Goal: Information Seeking & Learning: Learn about a topic

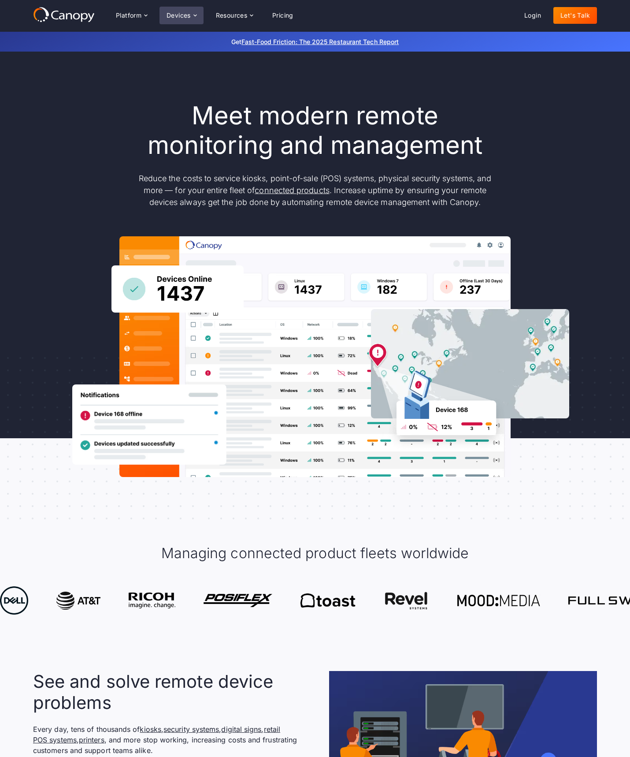
click at [175, 15] on div "Devices" at bounding box center [179, 15] width 24 height 6
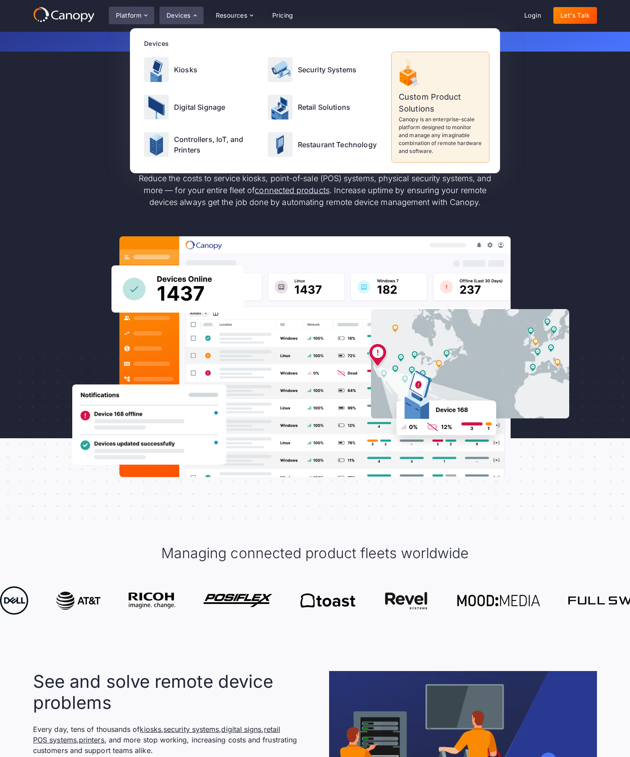
click at [122, 14] on div "Platform" at bounding box center [129, 15] width 26 height 6
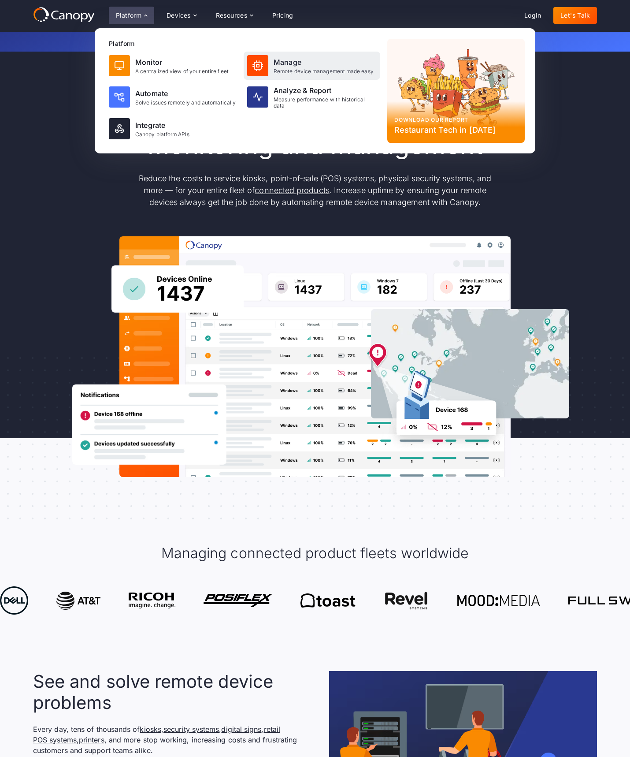
click at [299, 73] on div "Remote device management made easy" at bounding box center [324, 71] width 100 height 6
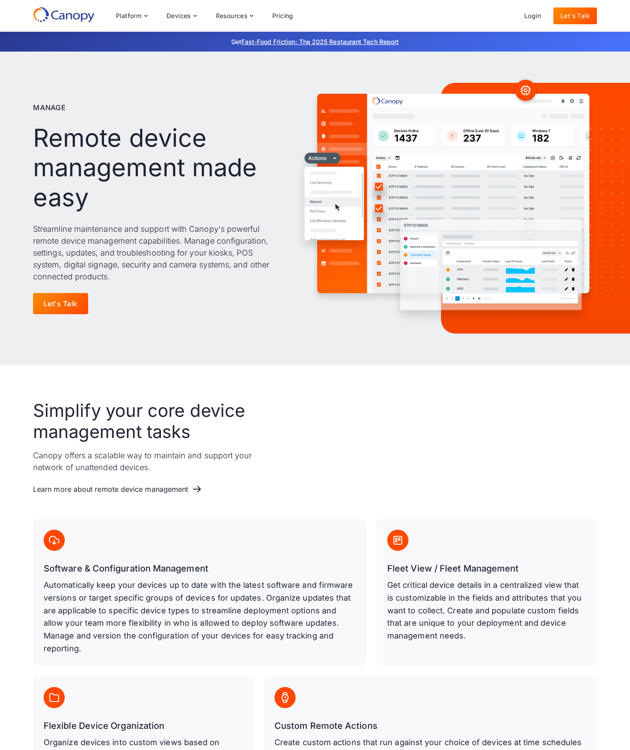
click at [72, 18] on icon at bounding box center [64, 15] width 62 height 16
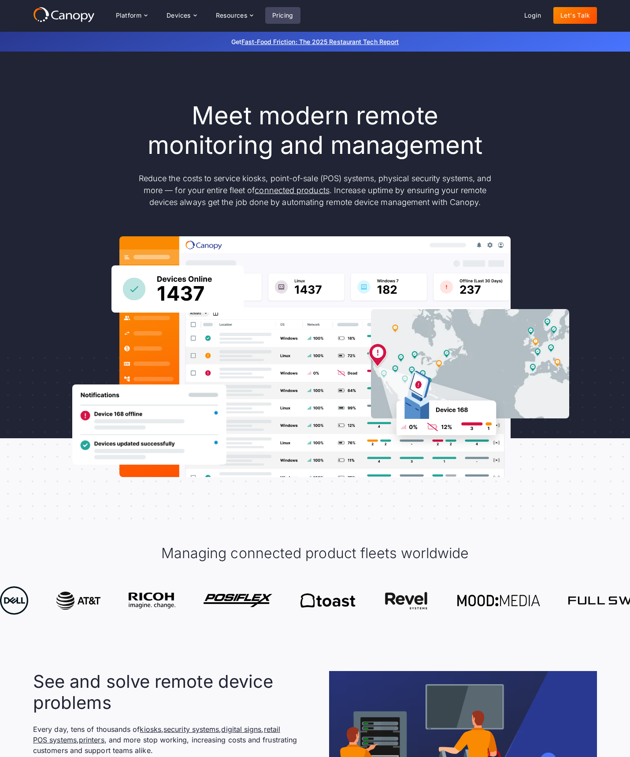
click at [290, 15] on link "Pricing" at bounding box center [282, 15] width 35 height 17
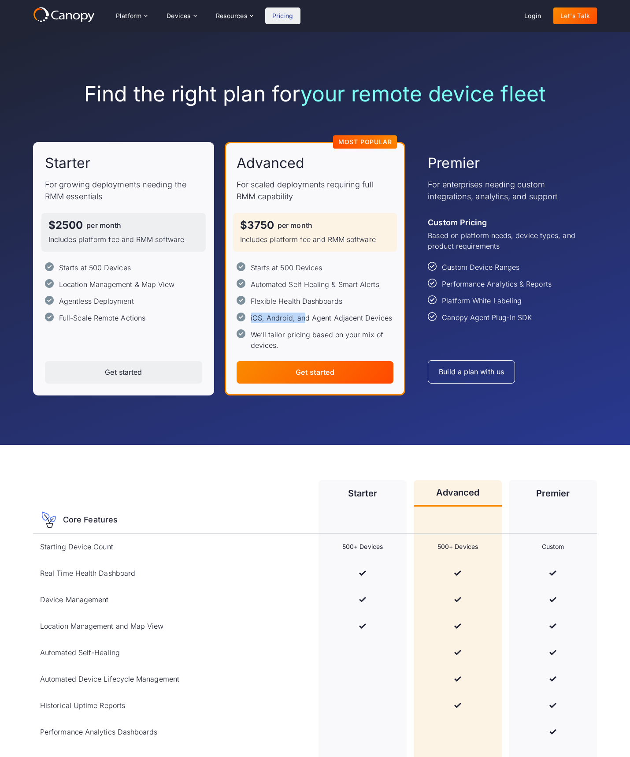
drag, startPoint x: 305, startPoint y: 316, endPoint x: 244, endPoint y: 315, distance: 60.8
click at [244, 315] on div "iOS, Android, and Agent Adjacent Devices" at bounding box center [315, 317] width 156 height 11
click at [289, 316] on div "iOS, Android, and Agent Adjacent Devices" at bounding box center [321, 317] width 141 height 11
click at [92, 348] on div "Starter For growing deployments needing the RMM essentials $2500 per month Incl…" at bounding box center [123, 268] width 181 height 253
click at [170, 19] on div "Devices" at bounding box center [179, 16] width 24 height 6
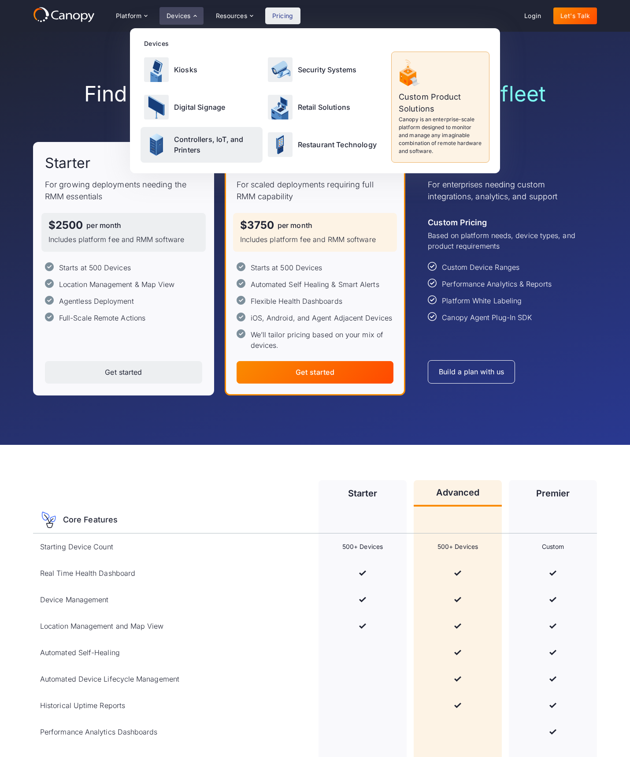
click at [182, 155] on p "Controllers, IoT, and Printers" at bounding box center [216, 144] width 85 height 21
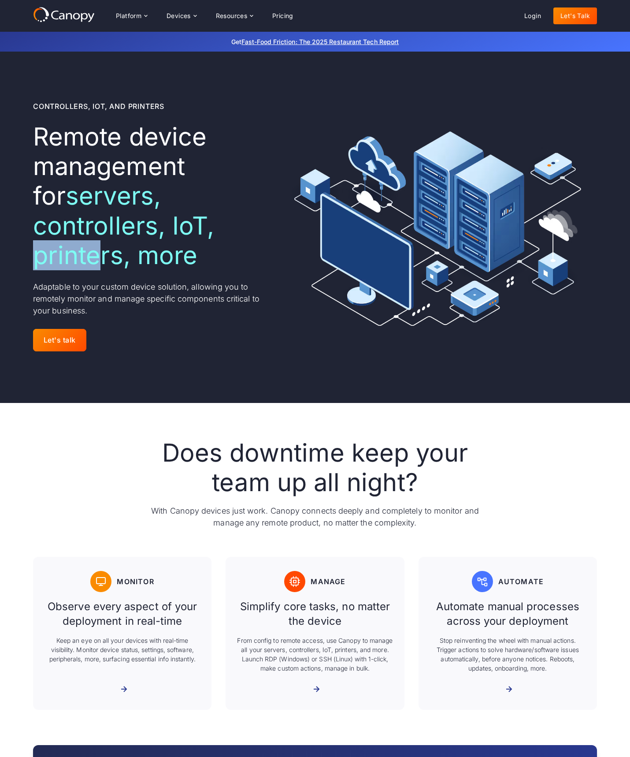
drag, startPoint x: 74, startPoint y: 229, endPoint x: 161, endPoint y: 228, distance: 87.7
click at [154, 229] on span "servers, controllers, IoT, printers, more" at bounding box center [123, 225] width 181 height 89
drag, startPoint x: 175, startPoint y: 227, endPoint x: 74, endPoint y: 230, distance: 100.1
click at [74, 230] on span "servers, controllers, IoT, printers, more" at bounding box center [123, 225] width 181 height 89
click at [167, 231] on span "servers, controllers, IoT, printers, more" at bounding box center [123, 225] width 181 height 89
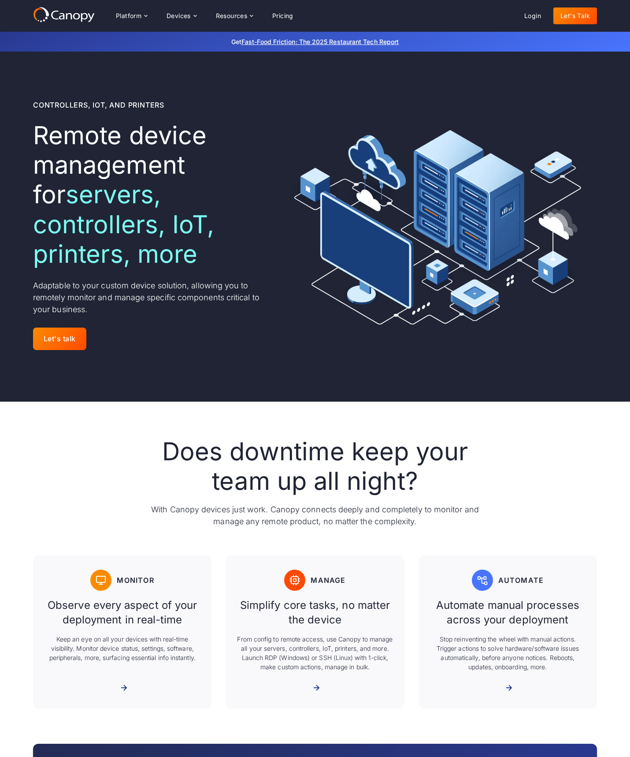
scroll to position [1, 0]
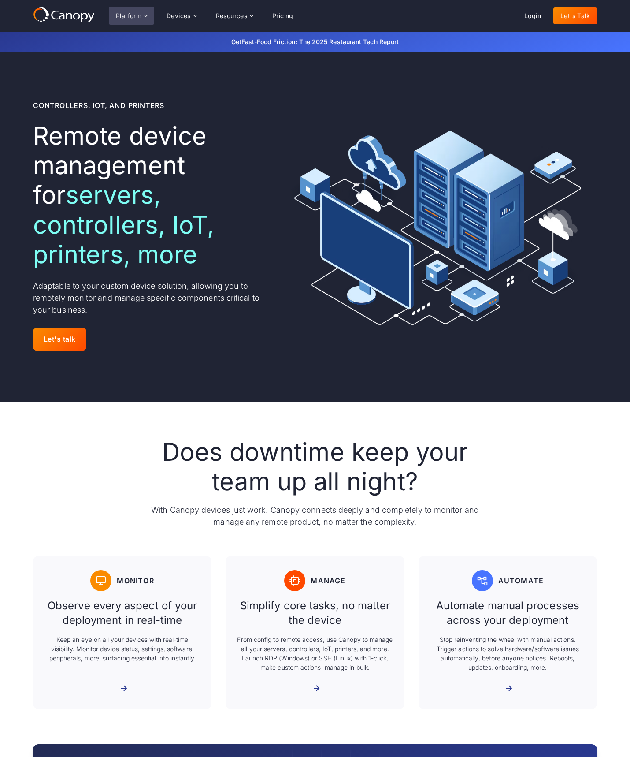
click at [138, 13] on div "Platform" at bounding box center [129, 16] width 26 height 6
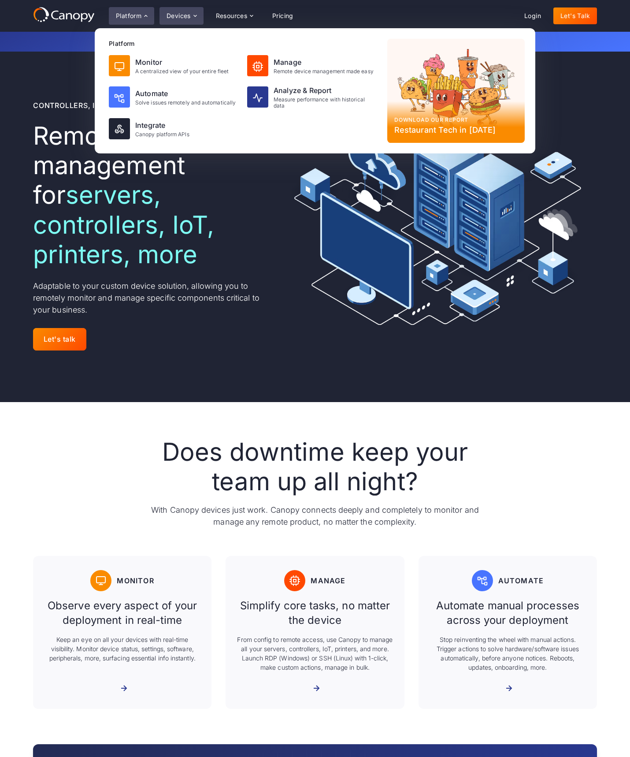
click at [189, 15] on div "Devices" at bounding box center [179, 16] width 24 height 6
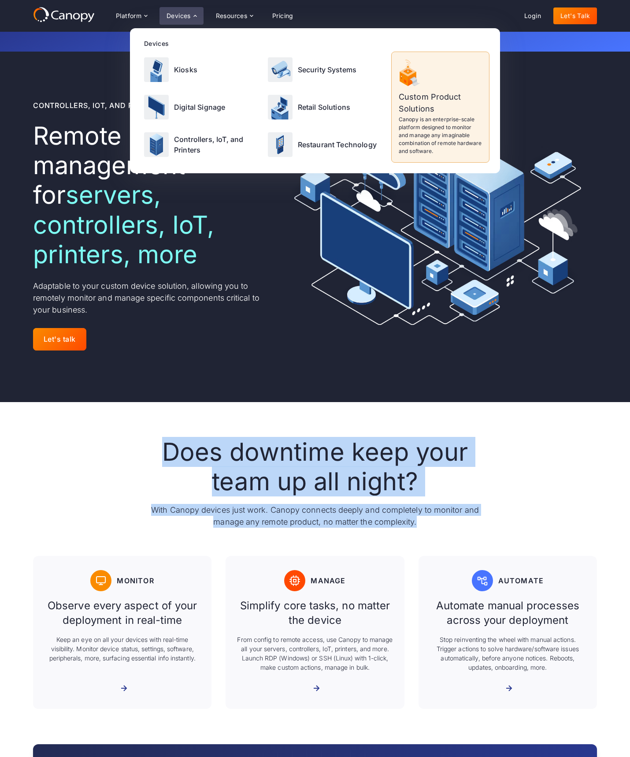
drag, startPoint x: 144, startPoint y: 423, endPoint x: 492, endPoint y: 488, distance: 354.1
click at [496, 488] on div "Does downtime keep your team up all night? With Canopy devices just work. Canop…" at bounding box center [315, 572] width 564 height 271
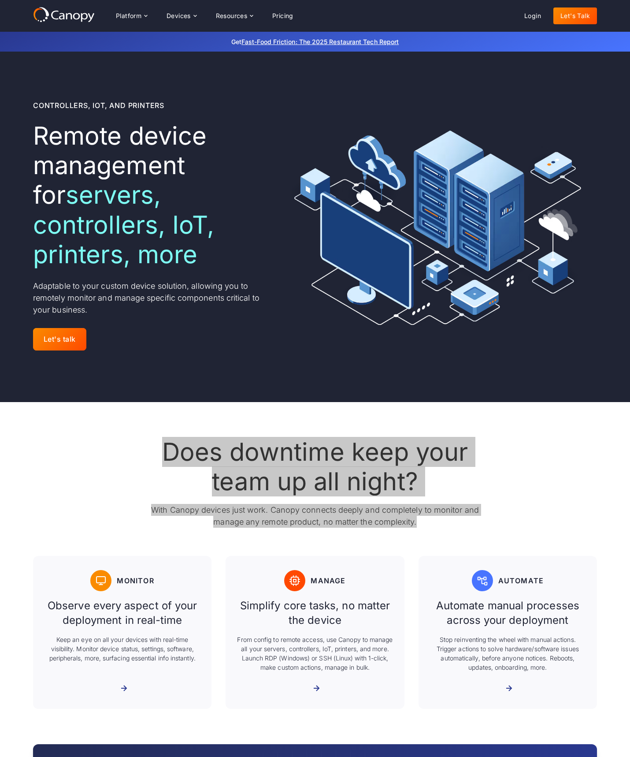
click at [409, 463] on h2 "Does downtime keep your team up all night?" at bounding box center [315, 466] width 338 height 59
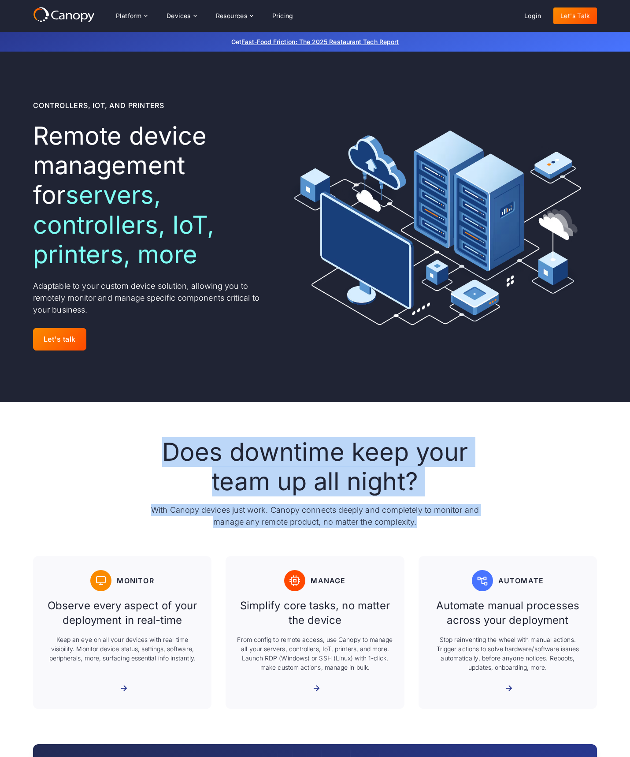
click at [160, 437] on h2 "Does downtime keep your team up all night?" at bounding box center [315, 466] width 338 height 59
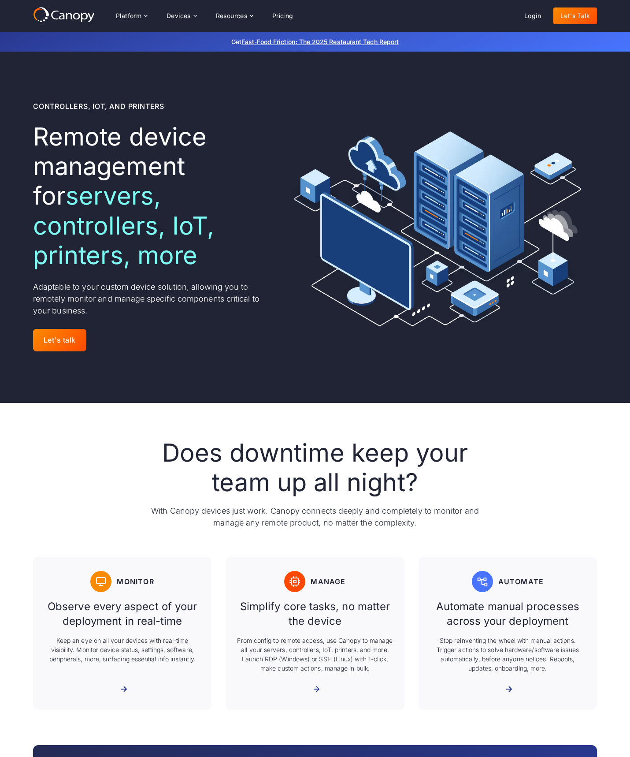
scroll to position [0, 0]
click at [128, 21] on div "Platform" at bounding box center [131, 16] width 45 height 18
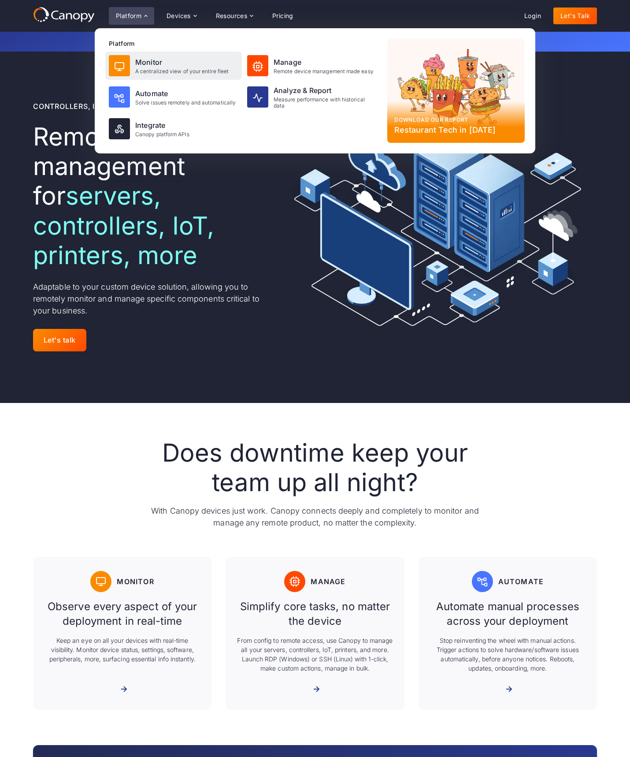
click at [138, 67] on div "Monitor" at bounding box center [181, 62] width 93 height 11
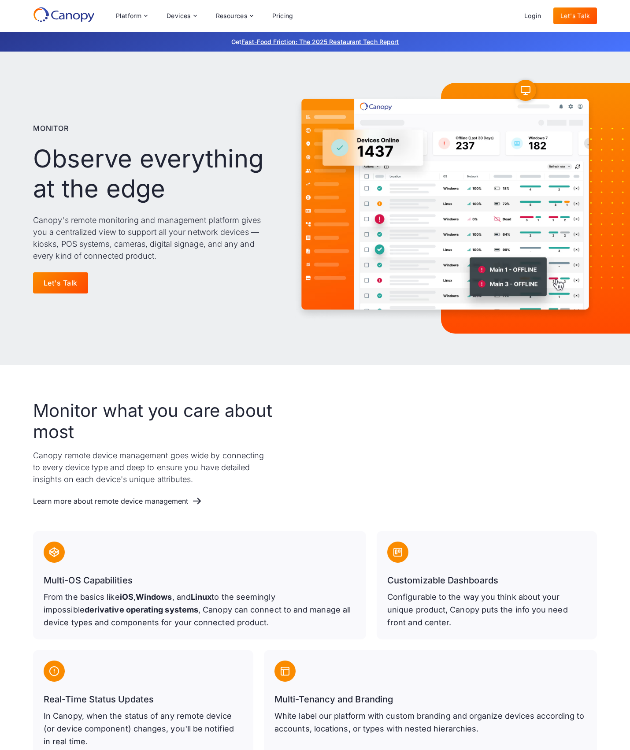
click at [66, 18] on icon at bounding box center [64, 15] width 62 height 16
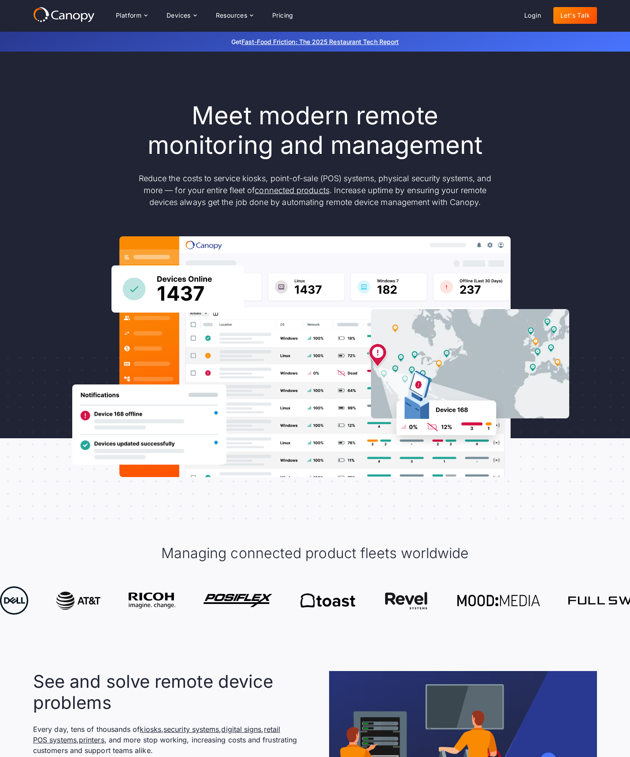
click at [47, 294] on div "Meet modern remote monitoring and management Reduce the costs to service kiosks…" at bounding box center [315, 289] width 564 height 376
click at [18, 379] on div at bounding box center [315, 438] width 630 height 176
